Goal: Task Accomplishment & Management: Manage account settings

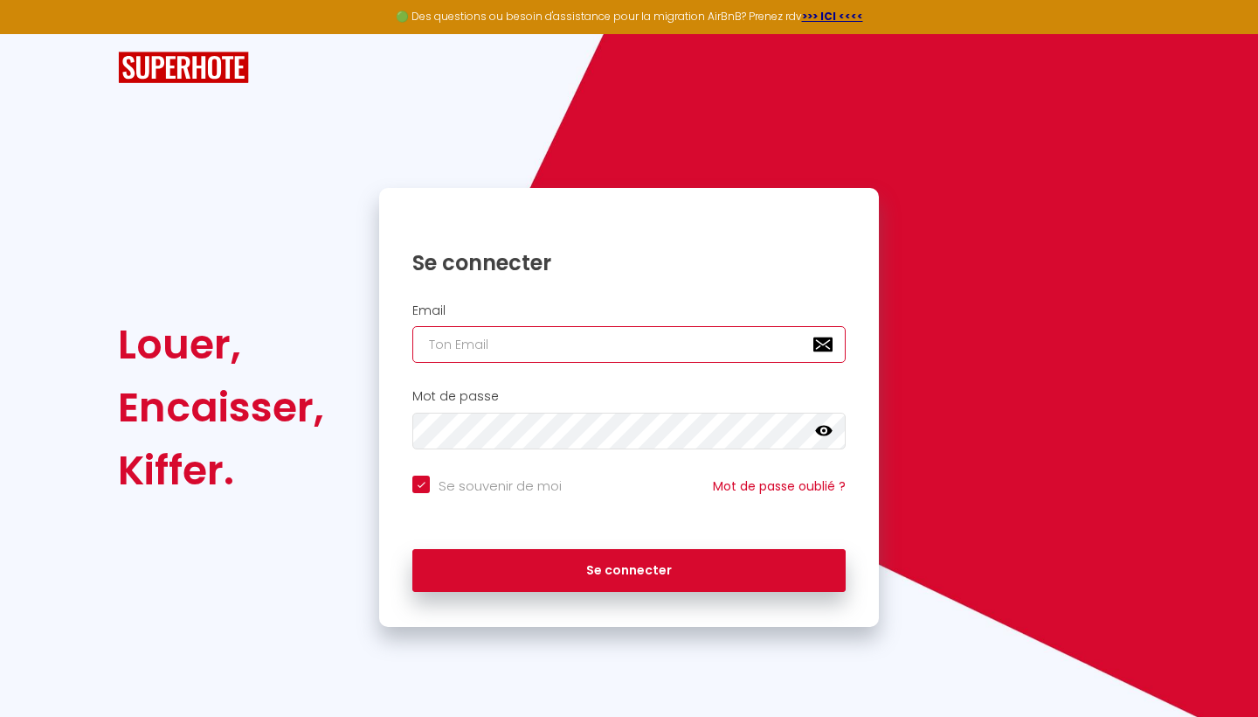
type input "[EMAIL_ADDRESS][DOMAIN_NAME]"
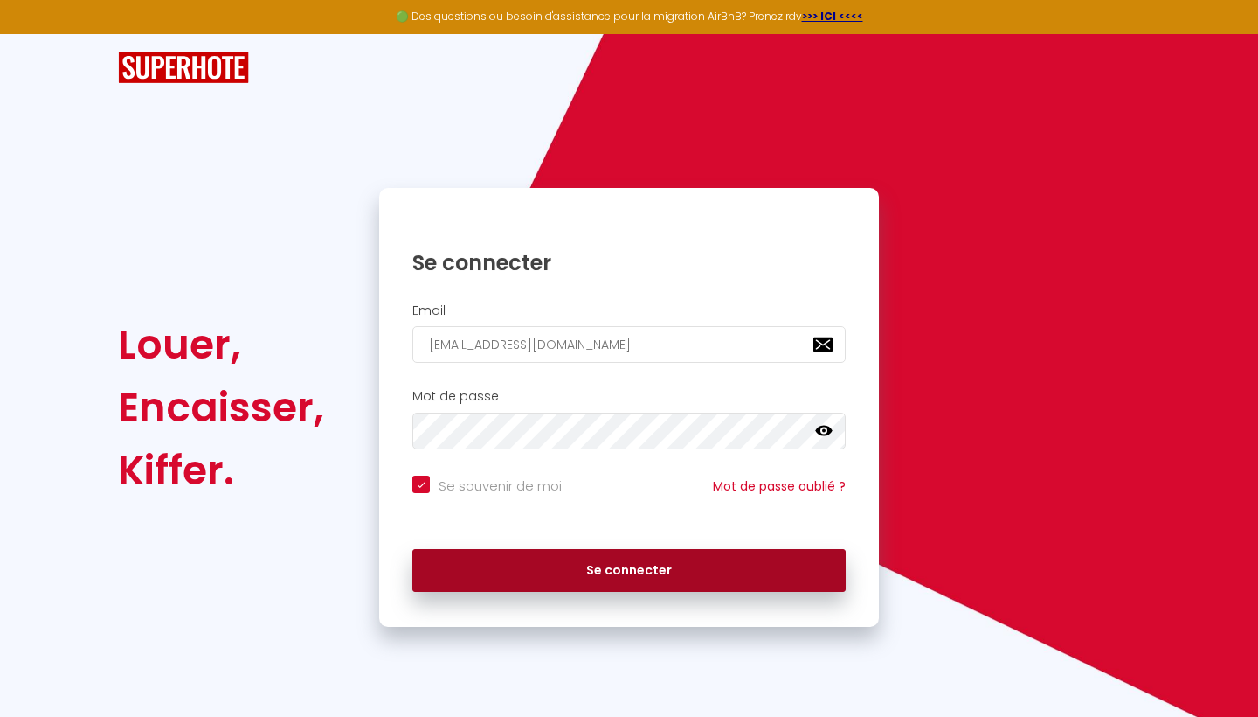
click at [561, 562] on button "Se connecter" at bounding box center [628, 571] width 433 height 44
checkbox input "true"
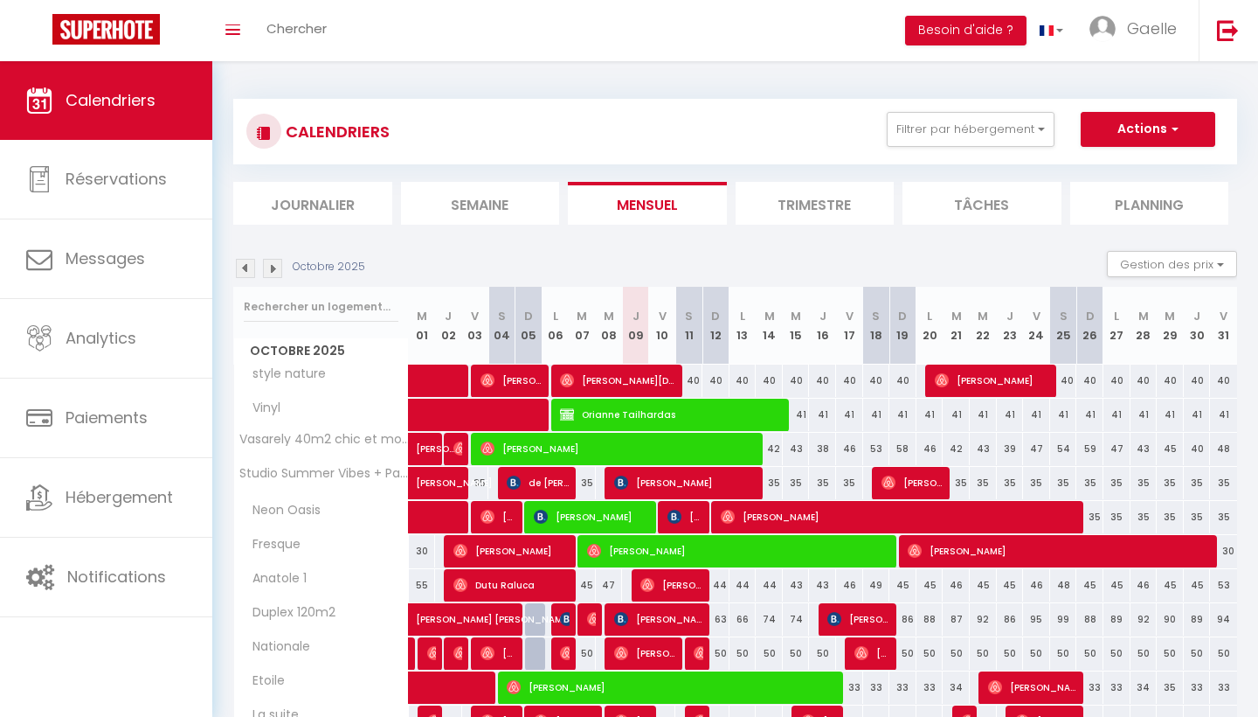
click at [1188, 129] on button "Actions" at bounding box center [1148, 129] width 135 height 35
click at [1036, 123] on button "Filtrer par hébergement" at bounding box center [971, 129] width 168 height 35
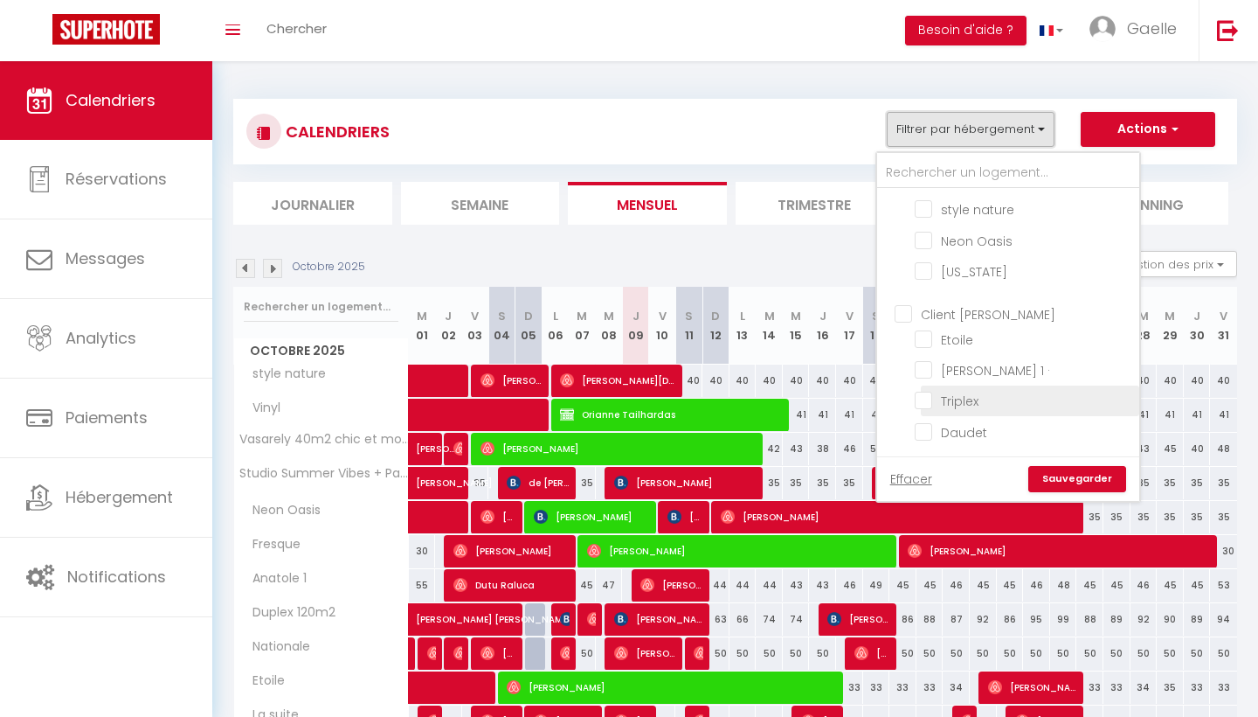
scroll to position [550, 0]
click at [981, 402] on input "Triplex" at bounding box center [1024, 399] width 218 height 17
checkbox input "true"
checkbox input "false"
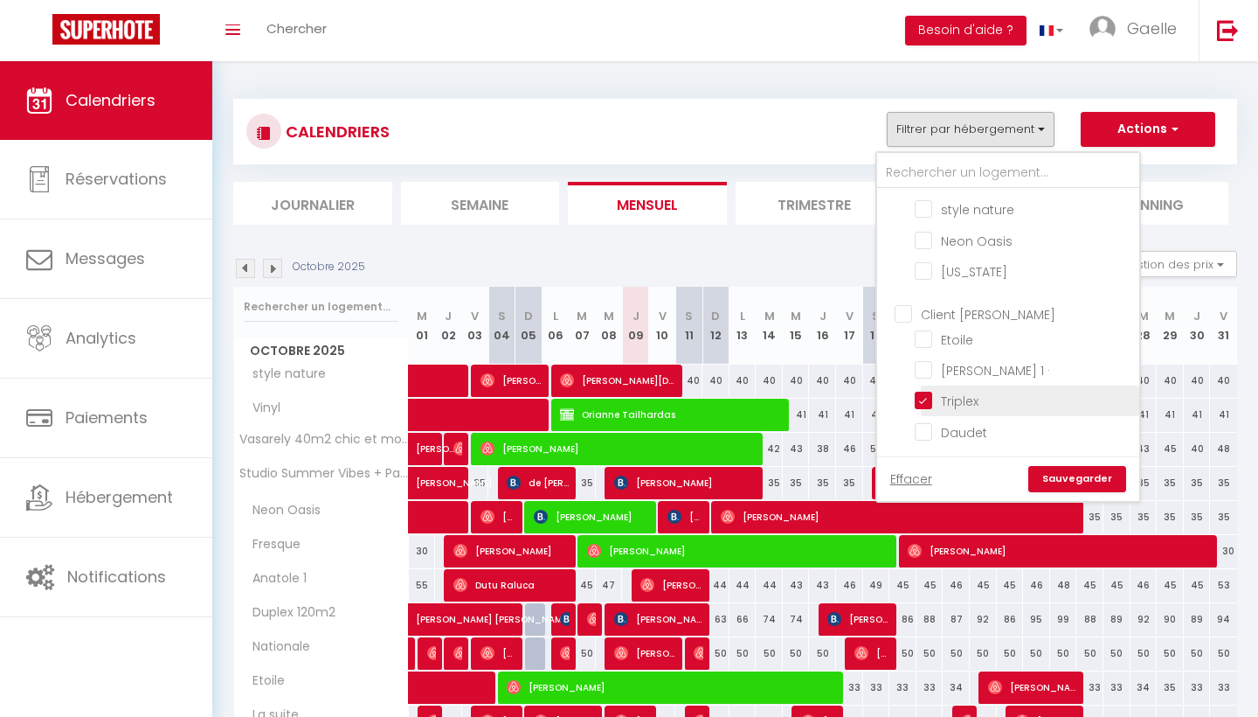
checkbox input "false"
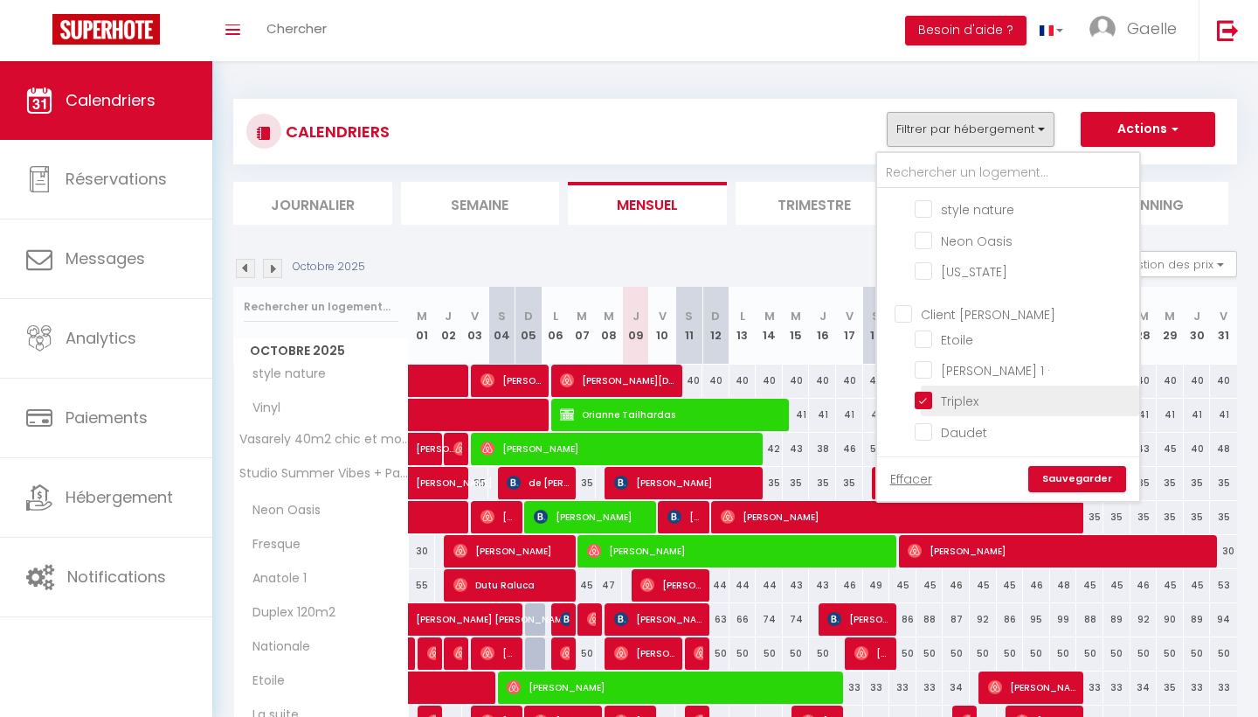
checkbox input "false"
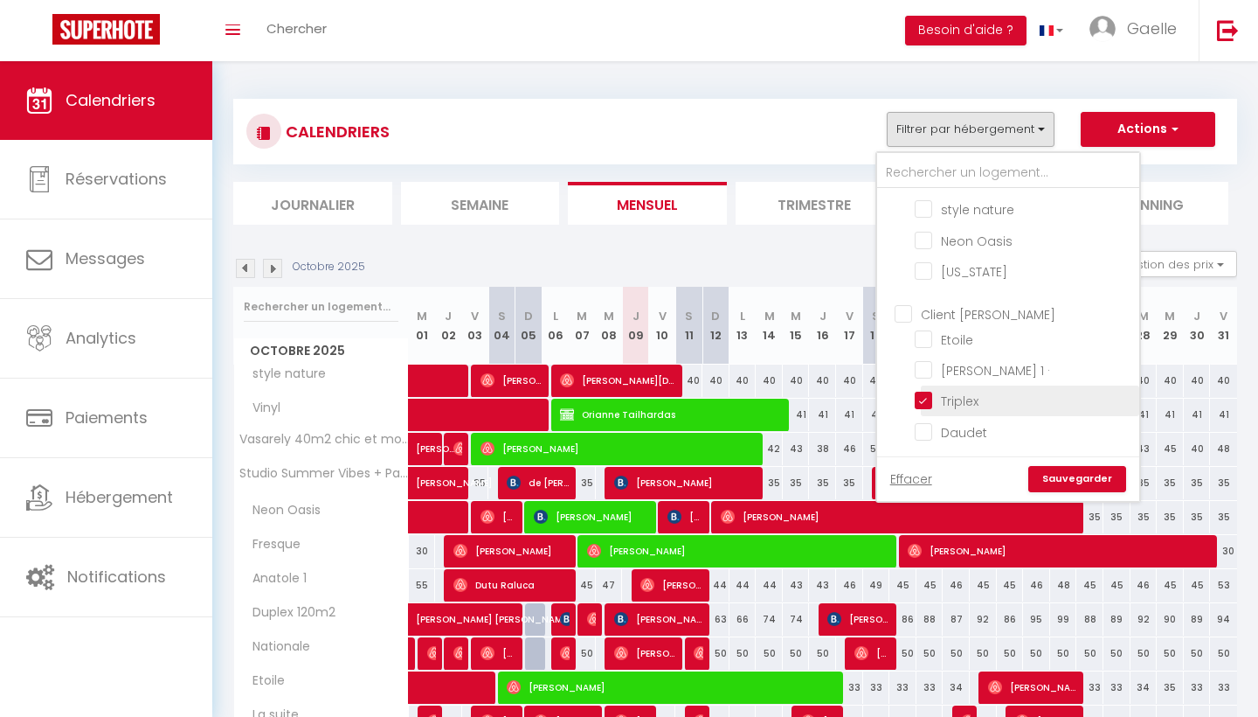
checkbox input "false"
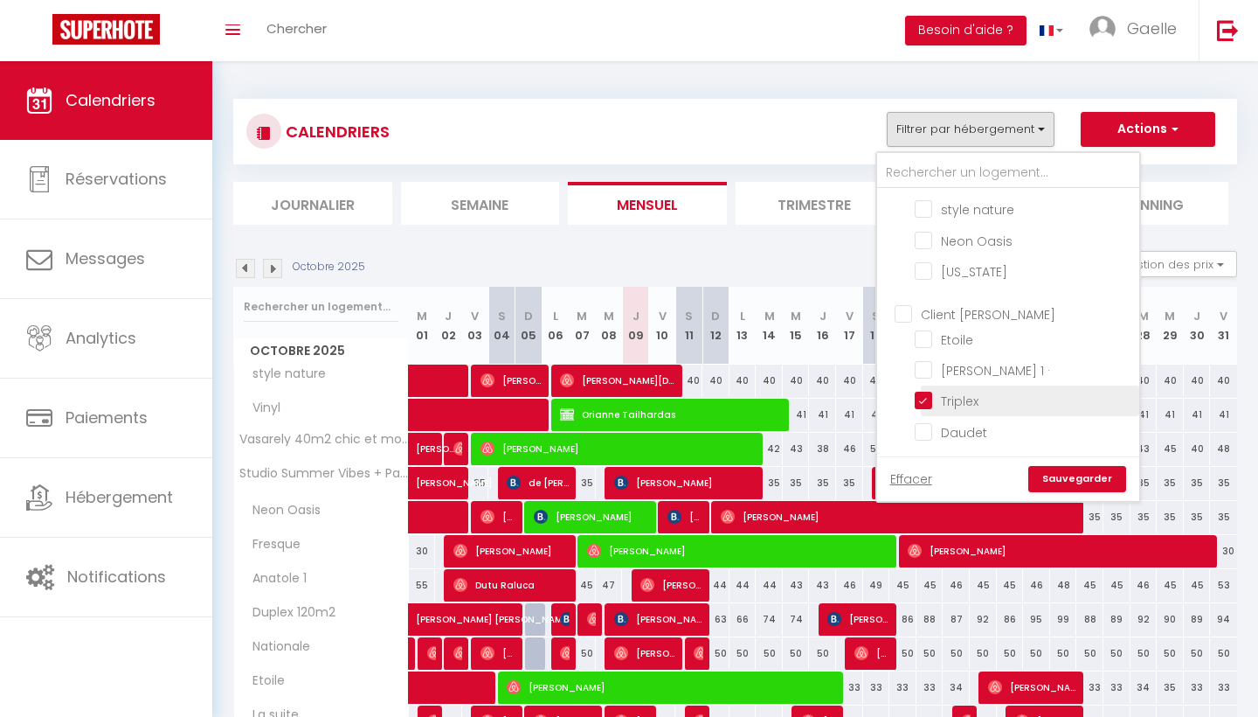
checkbox input "false"
click at [1073, 473] on link "Sauvegarder" at bounding box center [1078, 479] width 98 height 26
select select
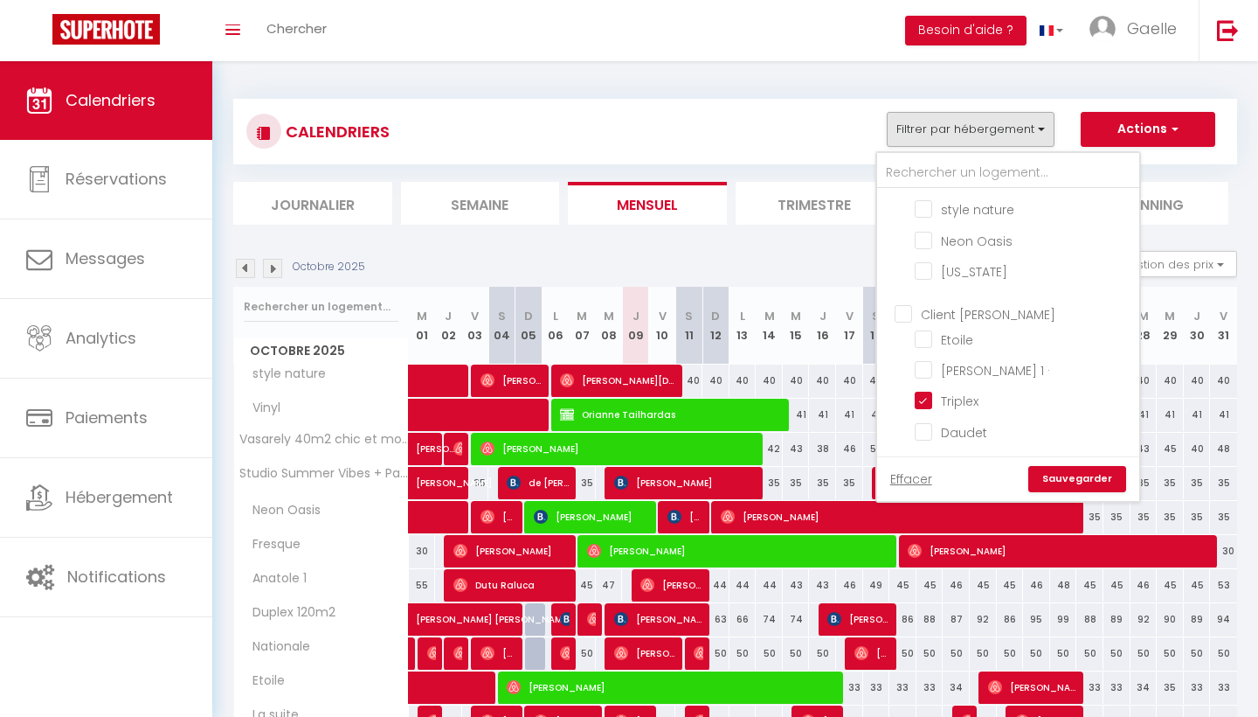
select select
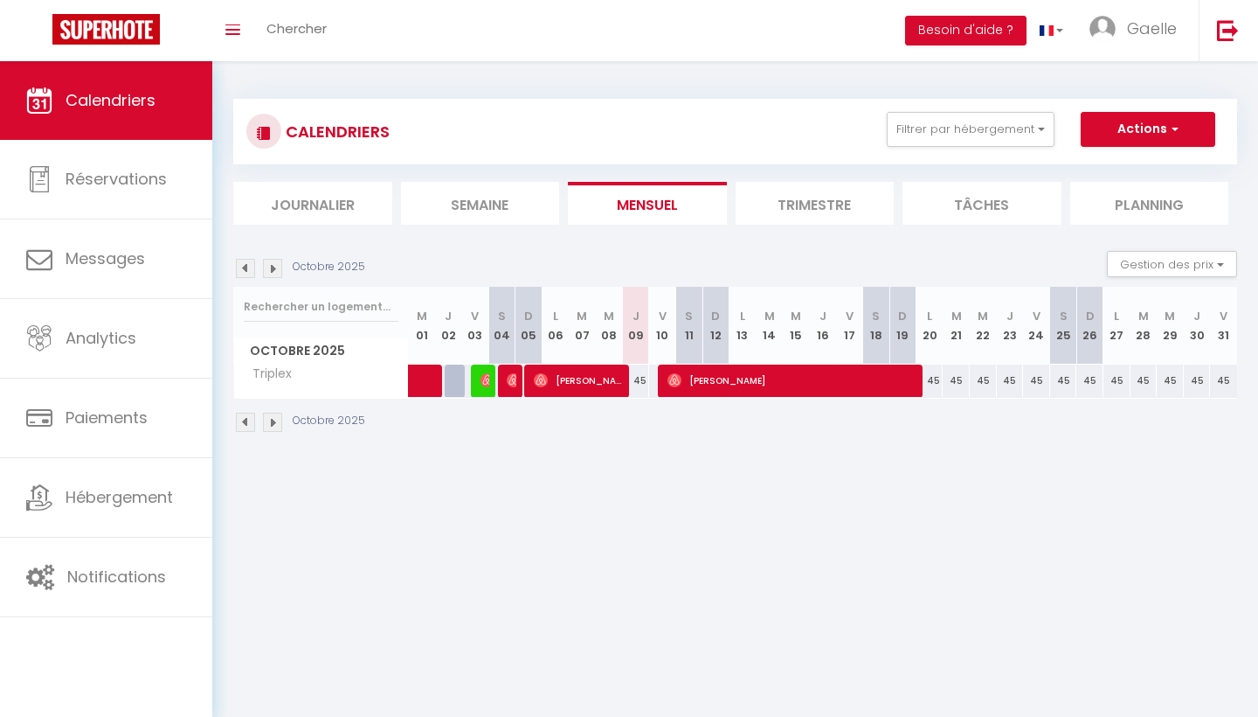
click at [670, 379] on img at bounding box center [675, 380] width 14 height 14
select select "OK"
select select "1"
select select "0"
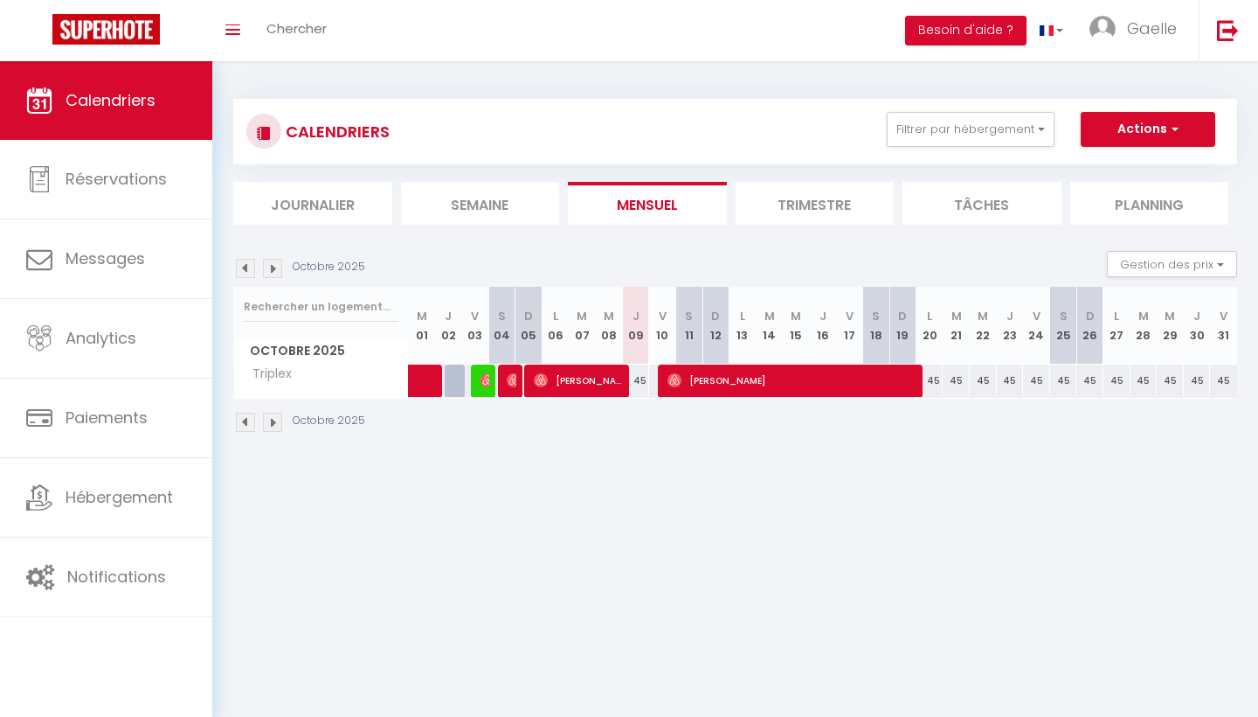
select select "1"
select select
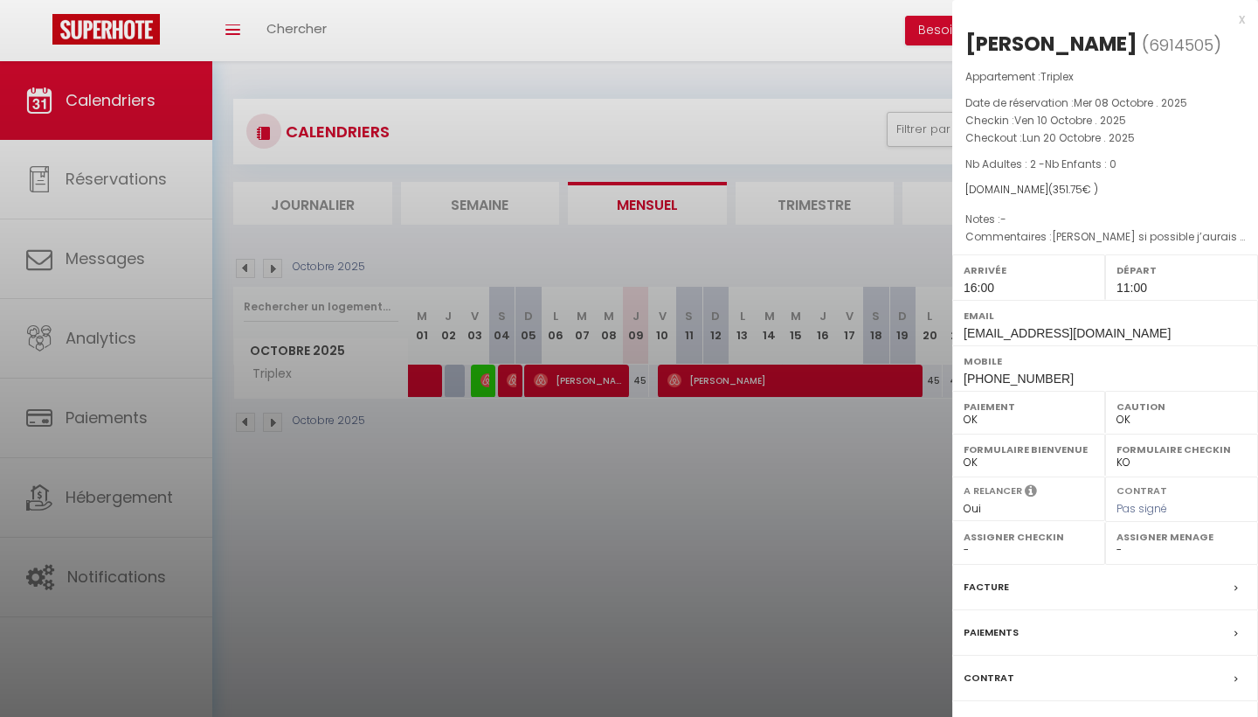
click at [638, 381] on div at bounding box center [629, 358] width 1258 height 717
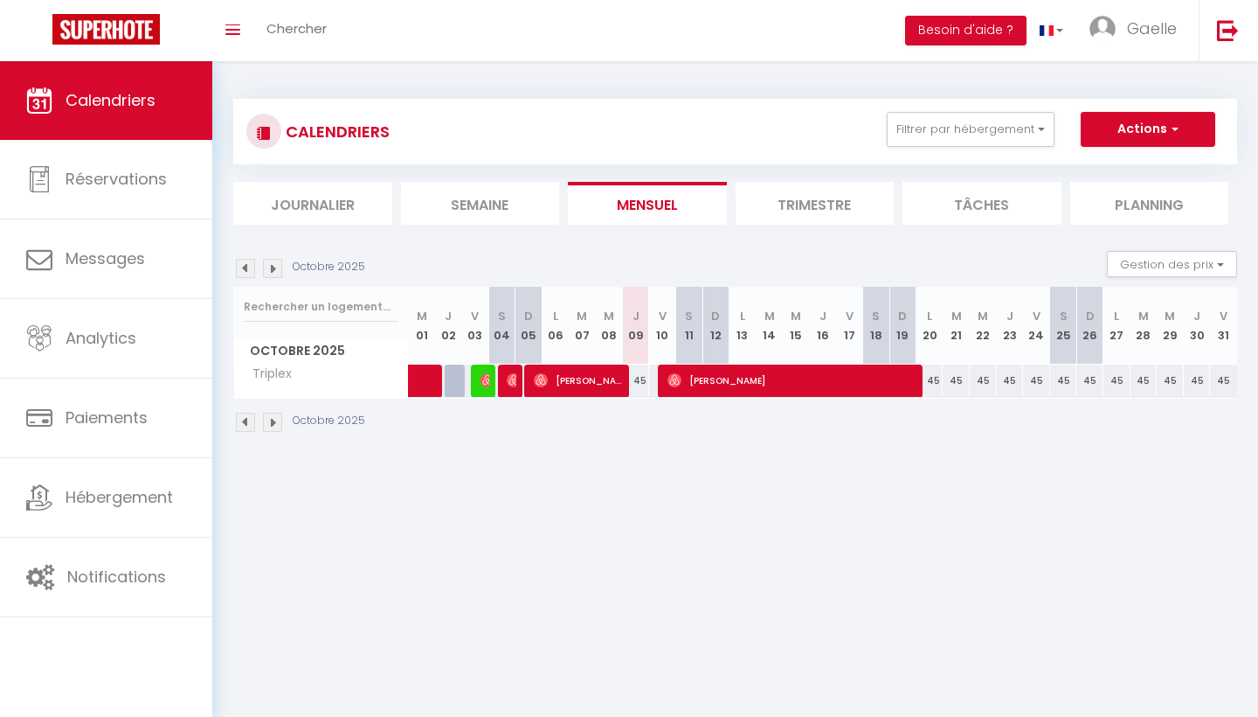
click at [638, 381] on div "45" at bounding box center [635, 380] width 27 height 32
click at [627, 381] on div "45" at bounding box center [635, 380] width 27 height 32
click at [625, 379] on div "45" at bounding box center [635, 380] width 27 height 32
click at [621, 385] on span "[PERSON_NAME]" at bounding box center [579, 380] width 90 height 33
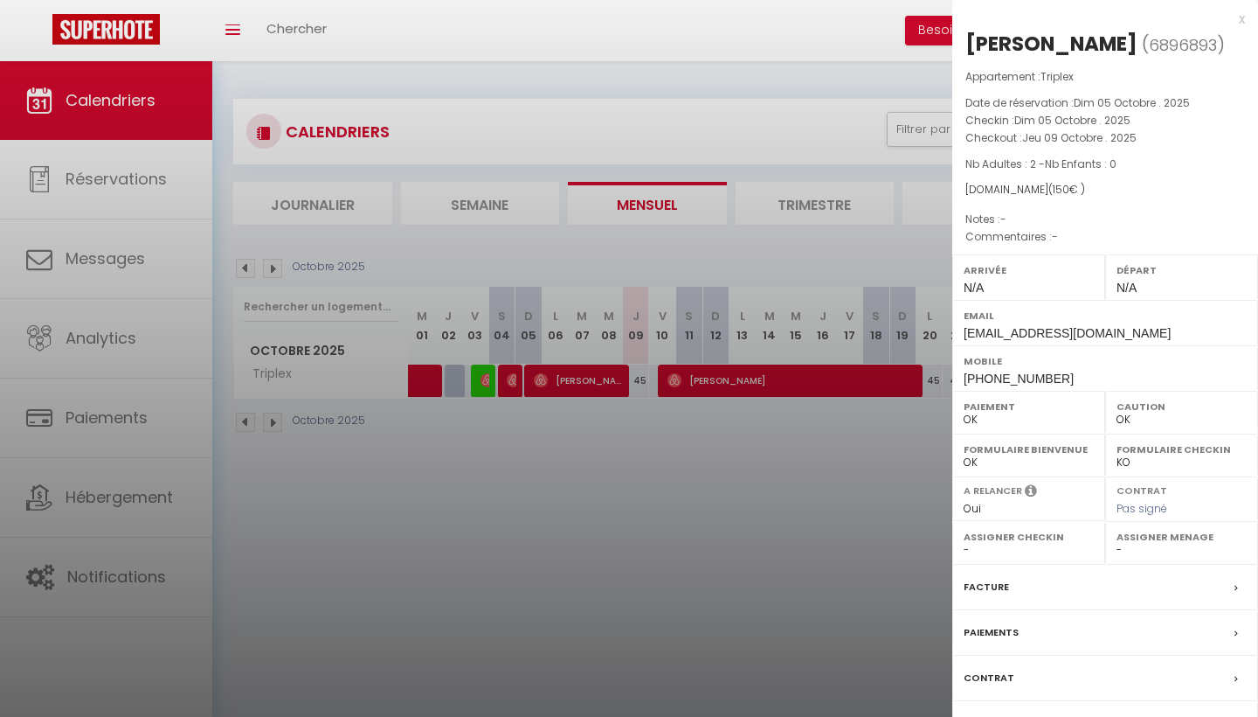
click at [644, 433] on div at bounding box center [629, 358] width 1258 height 717
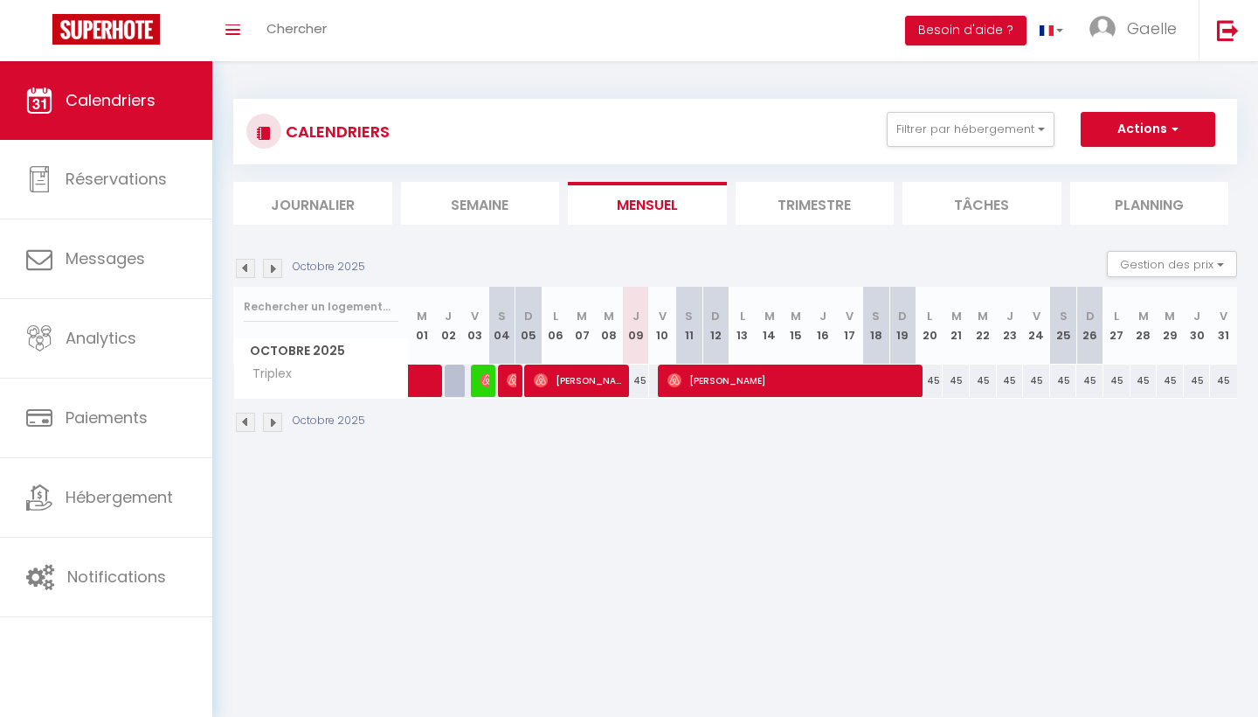
click at [622, 387] on span "[PERSON_NAME]" at bounding box center [579, 380] width 90 height 33
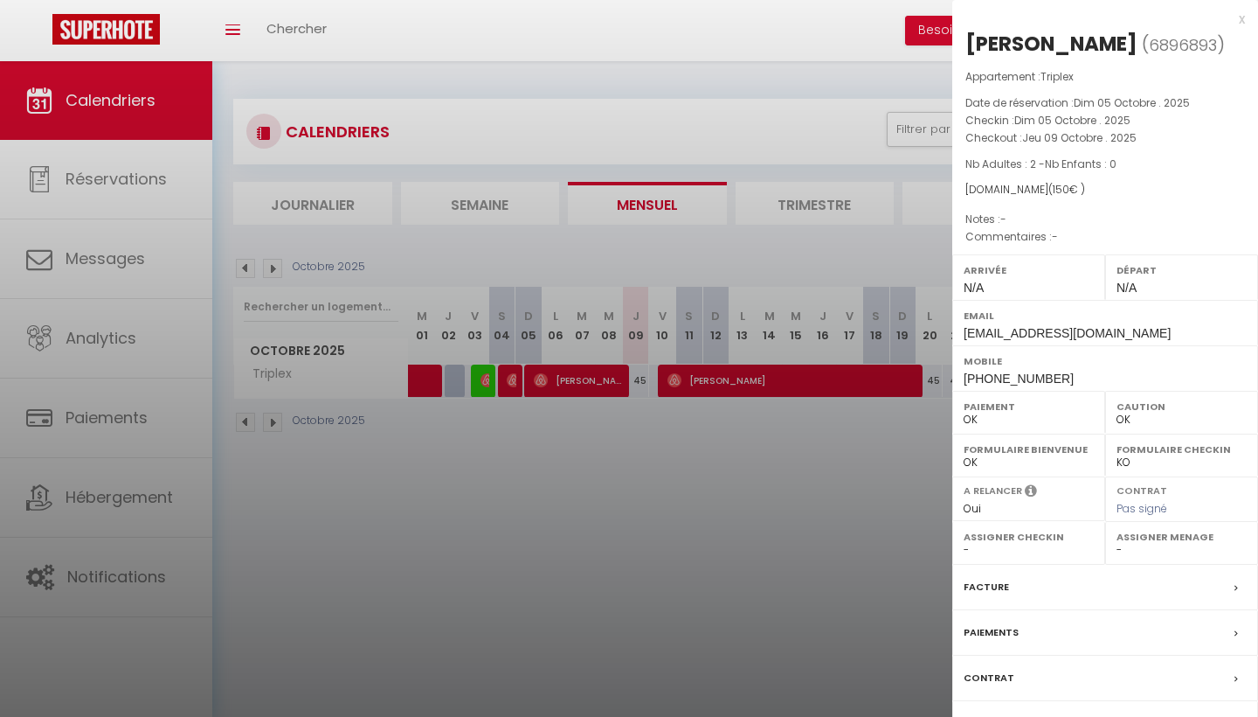
click at [655, 423] on div at bounding box center [629, 358] width 1258 height 717
